Goal: Consume media (video, audio): Consume media (video, audio)

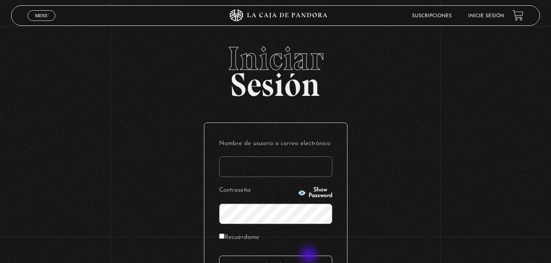
type input "[EMAIL_ADDRESS][DOMAIN_NAME]"
click at [310, 256] on input "Acceder" at bounding box center [275, 266] width 113 height 21
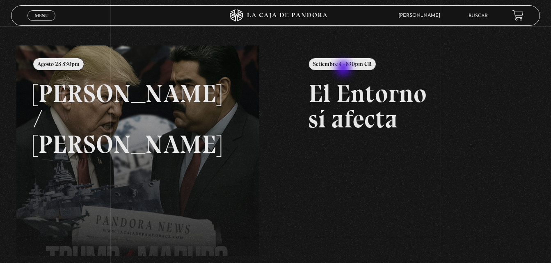
scroll to position [82, 0]
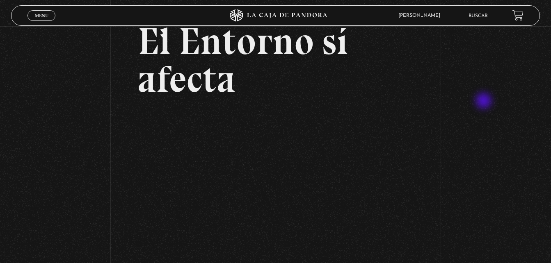
scroll to position [82, 0]
